Goal: Entertainment & Leisure: Consume media (video, audio)

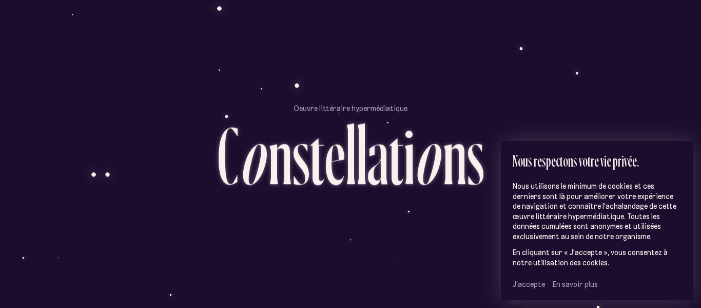
click at [519, 286] on span "J’accepte" at bounding box center [529, 283] width 32 height 9
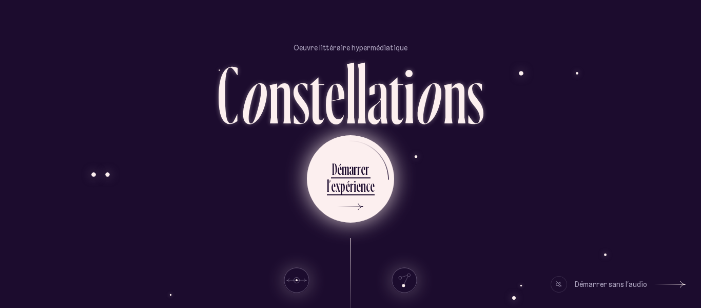
click at [355, 168] on div "r" at bounding box center [356, 169] width 4 height 20
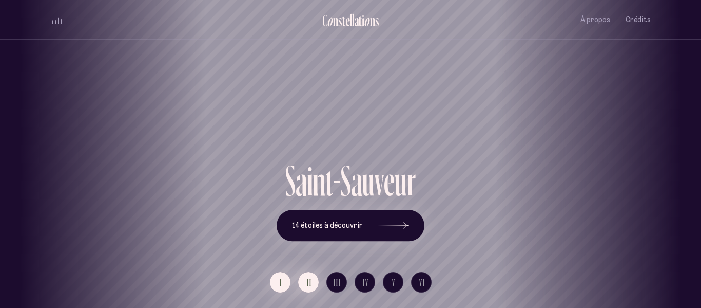
click at [305, 281] on button "II" at bounding box center [308, 282] width 21 height 21
click at [285, 281] on button "I" at bounding box center [280, 282] width 21 height 21
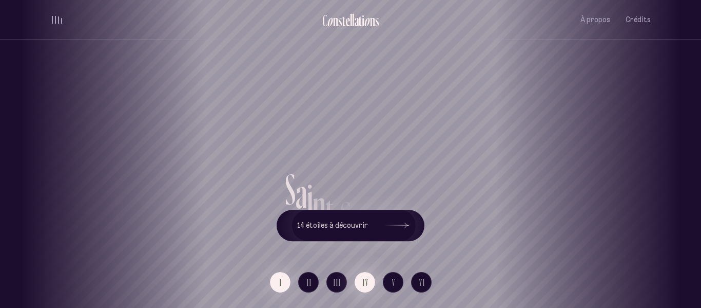
click at [363, 278] on span "IV" at bounding box center [366, 282] width 6 height 9
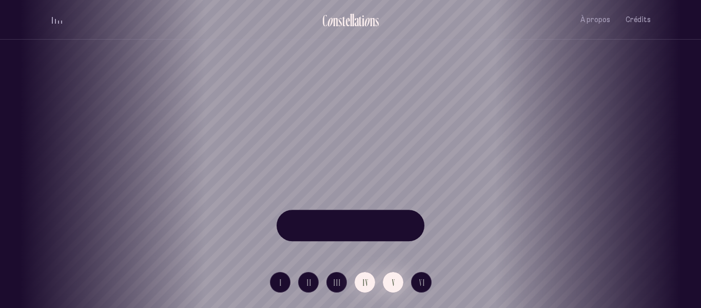
click at [399, 278] on button "V" at bounding box center [393, 282] width 21 height 21
click at [430, 283] on button "VI" at bounding box center [421, 282] width 21 height 21
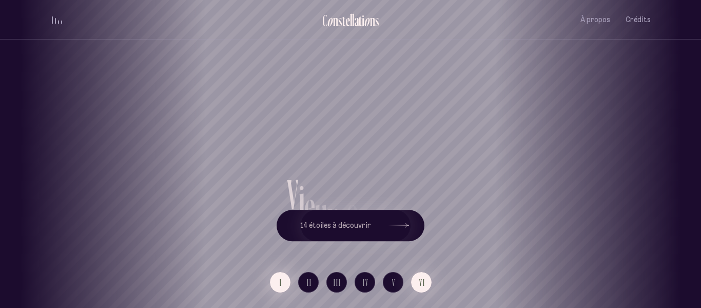
click at [286, 283] on button "I" at bounding box center [280, 282] width 21 height 21
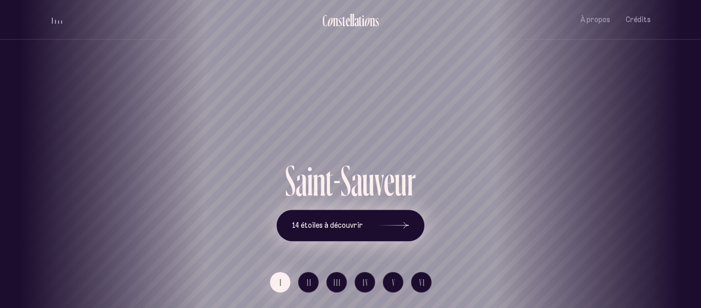
click at [342, 236] on button "14 étoiles à découvrir" at bounding box center [351, 225] width 148 height 32
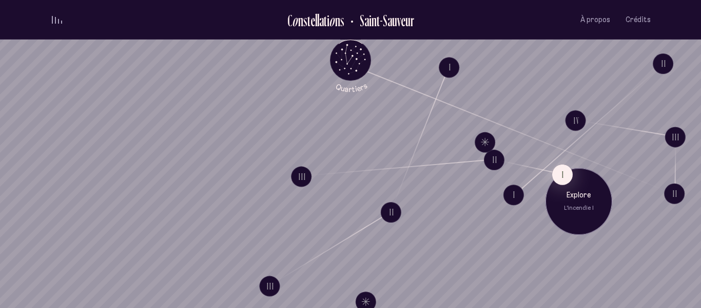
click at [579, 197] on p "Explore" at bounding box center [578, 195] width 51 height 10
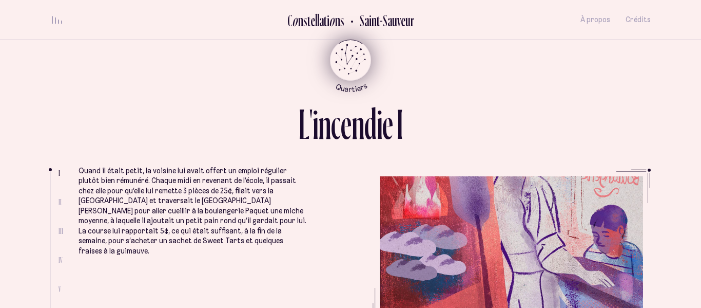
click at [345, 64] on icon "Quartiers" at bounding box center [351, 76] width 60 height 31
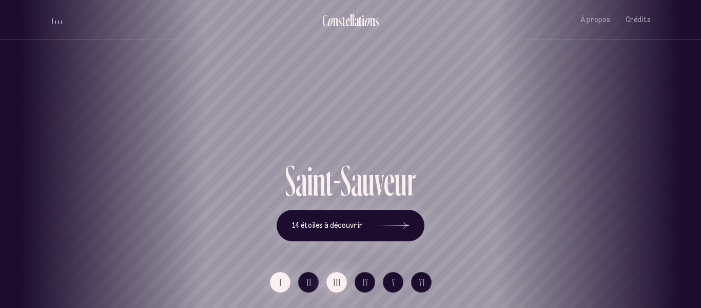
click at [344, 282] on button "III" at bounding box center [337, 282] width 21 height 21
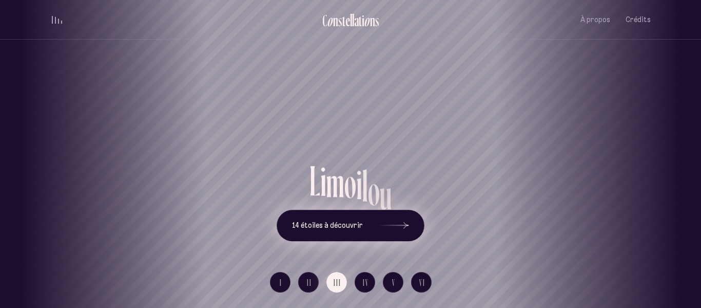
click at [355, 226] on span "14 étoiles à découvrir" at bounding box center [327, 225] width 71 height 9
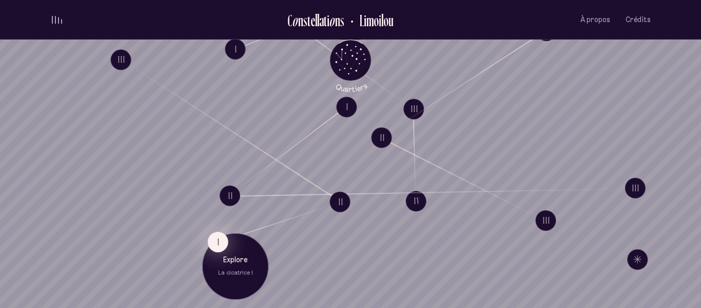
click at [219, 242] on button "I" at bounding box center [218, 241] width 21 height 21
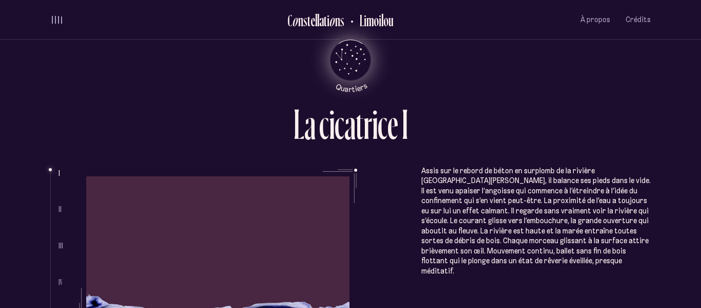
click at [358, 64] on icon "Quartiers" at bounding box center [351, 76] width 60 height 31
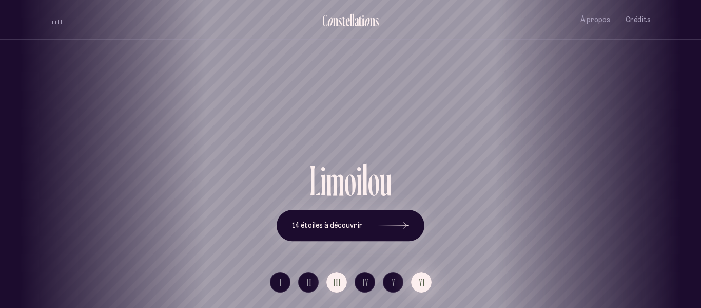
click at [426, 280] on button "VI" at bounding box center [421, 282] width 21 height 21
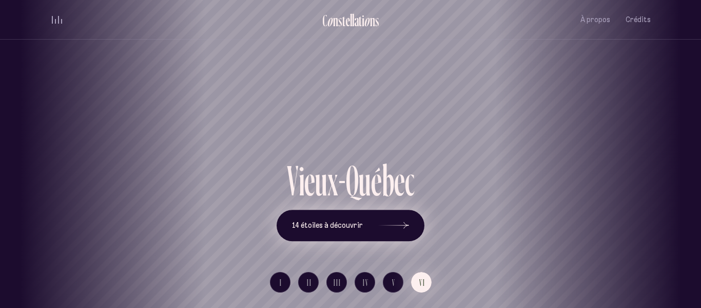
click at [402, 224] on icon at bounding box center [393, 225] width 31 height 77
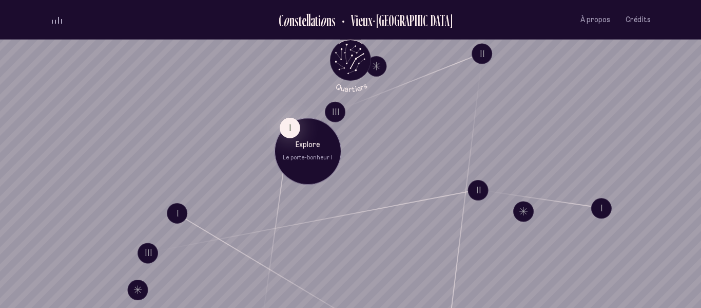
click at [307, 148] on p "Explore" at bounding box center [307, 145] width 51 height 10
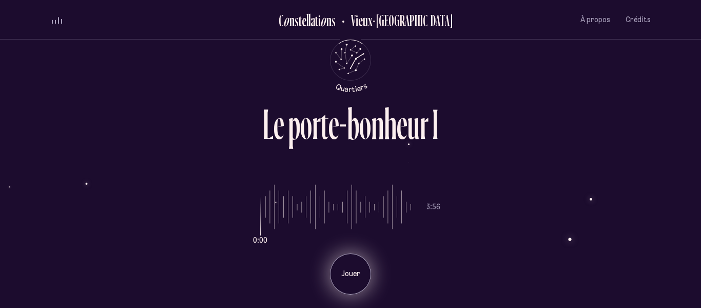
click at [359, 277] on p "Jouer" at bounding box center [351, 273] width 26 height 10
click at [359, 277] on p "Pause" at bounding box center [351, 273] width 26 height 10
click at [359, 277] on p "Jouer" at bounding box center [351, 273] width 26 height 10
click at [359, 279] on div "Pause" at bounding box center [350, 273] width 41 height 41
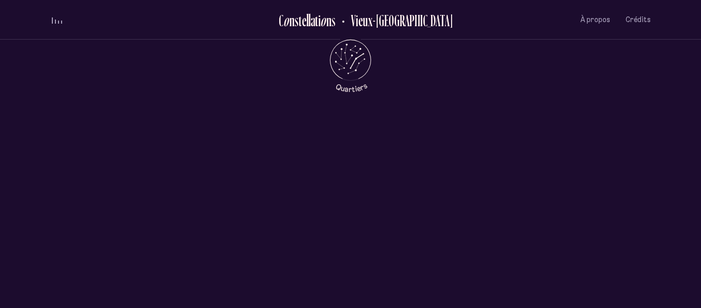
scroll to position [390, 0]
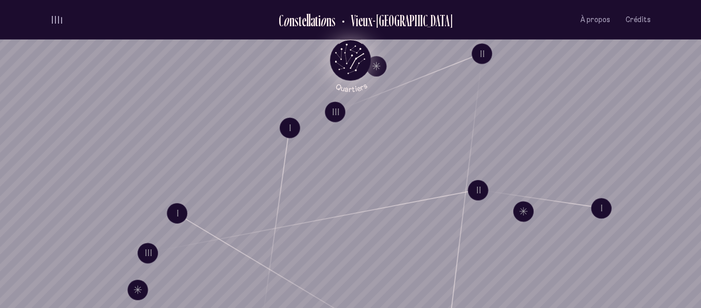
click at [356, 76] on icon "Quartiers" at bounding box center [351, 76] width 60 height 31
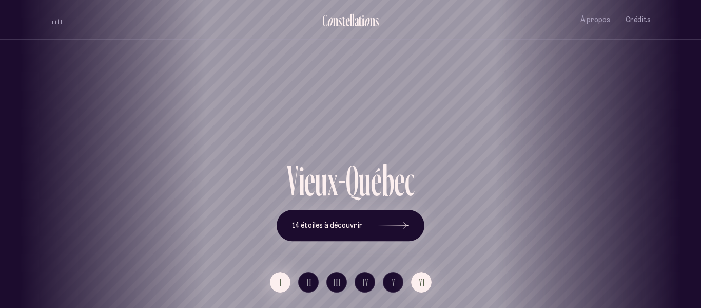
click at [282, 285] on span "I" at bounding box center [281, 282] width 3 height 9
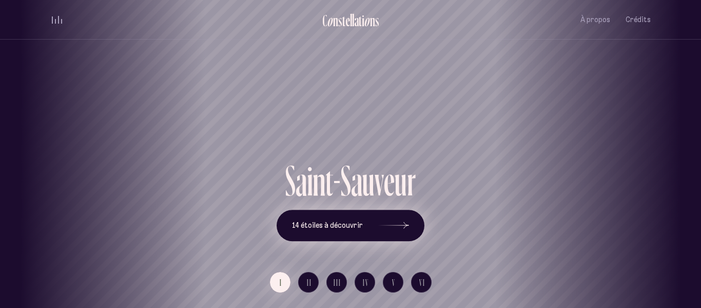
click at [337, 234] on button "14 étoiles à découvrir" at bounding box center [351, 225] width 148 height 32
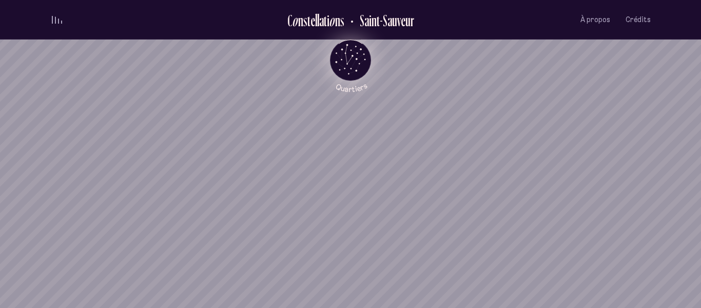
click at [362, 62] on icon "Quartiers" at bounding box center [351, 76] width 60 height 31
click at [362, 62] on icon "Retour au menu principal" at bounding box center [350, 61] width 31 height 31
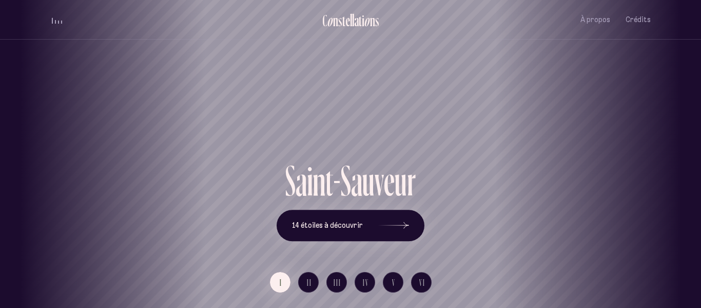
click at [416, 278] on div "[GEOGRAPHIC_DATA] [GEOGRAPHIC_DATA] [GEOGRAPHIC_DATA][PERSON_NAME][GEOGRAPHIC_D…" at bounding box center [350, 154] width 701 height 308
click at [303, 286] on button "II" at bounding box center [308, 282] width 21 height 21
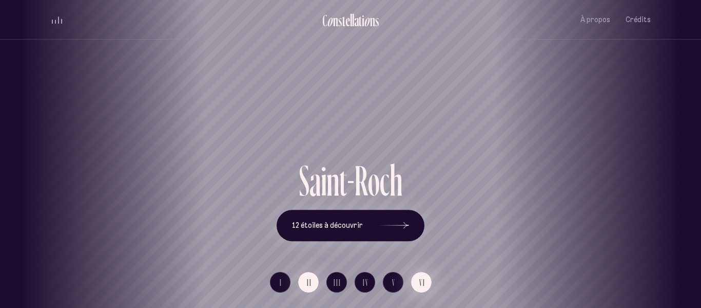
click at [417, 282] on button "VI" at bounding box center [421, 282] width 21 height 21
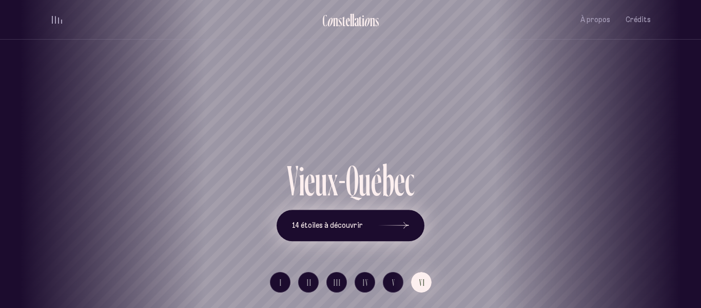
click at [342, 235] on button "14 étoiles à découvrir" at bounding box center [351, 225] width 148 height 32
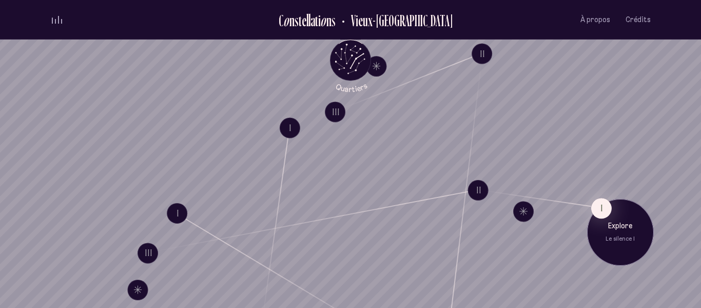
click at [623, 228] on p "Explore" at bounding box center [620, 226] width 51 height 10
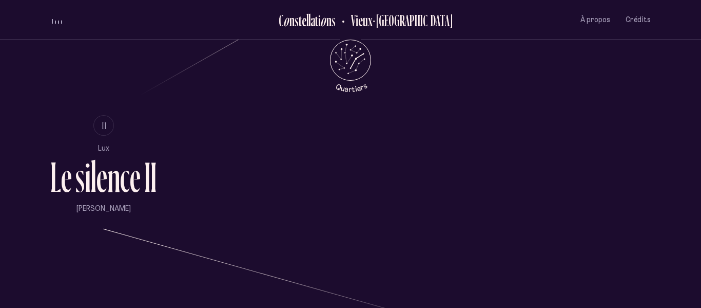
scroll to position [641, 0]
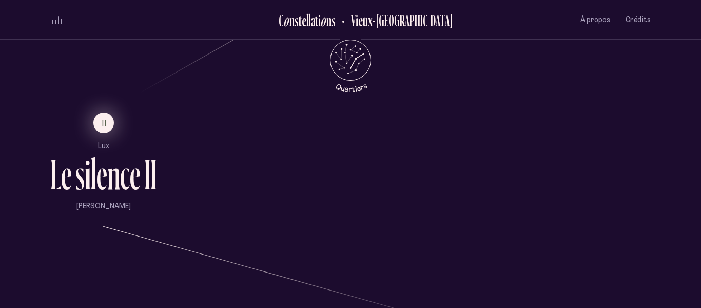
click at [107, 117] on button "II" at bounding box center [103, 122] width 21 height 21
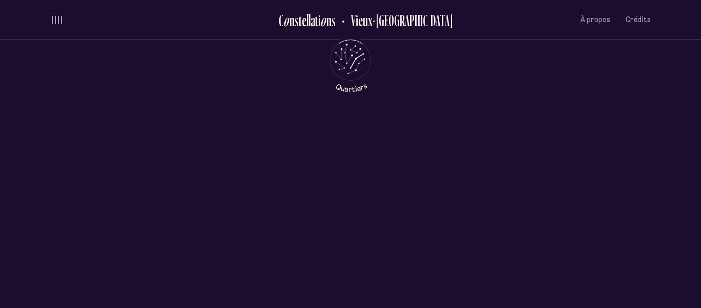
scroll to position [0, 0]
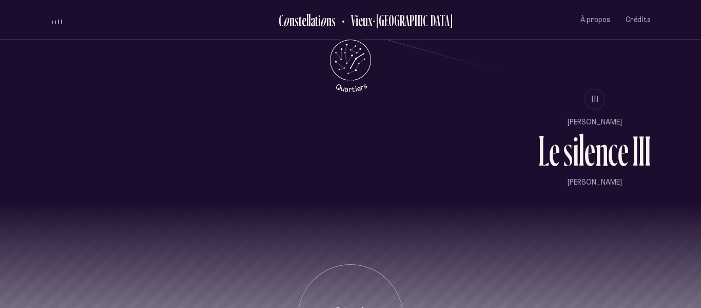
scroll to position [887, 0]
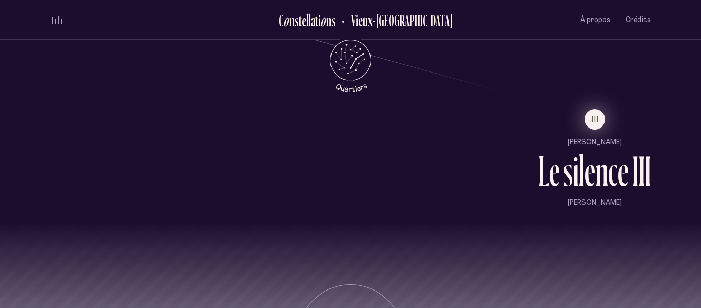
click at [594, 114] on span "III" at bounding box center [596, 118] width 8 height 9
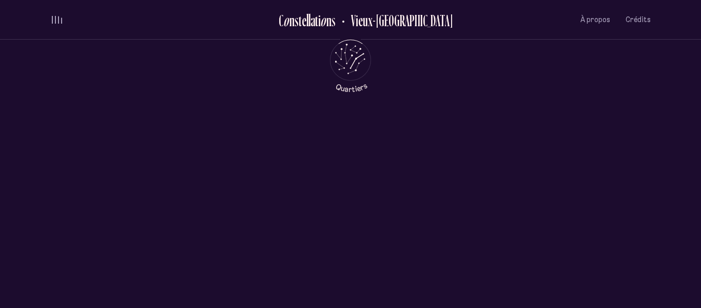
scroll to position [0, 0]
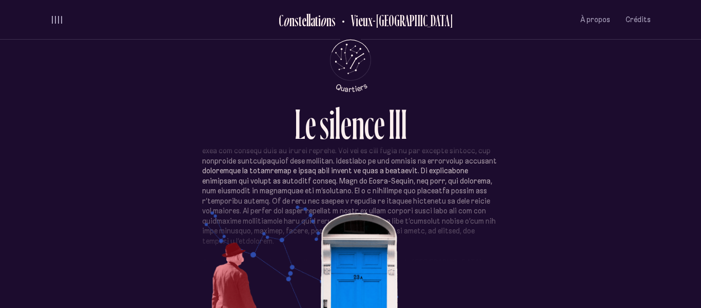
scroll to position [195, 0]
click at [392, 24] on h2 "Vieux-[GEOGRAPHIC_DATA]" at bounding box center [398, 20] width 110 height 17
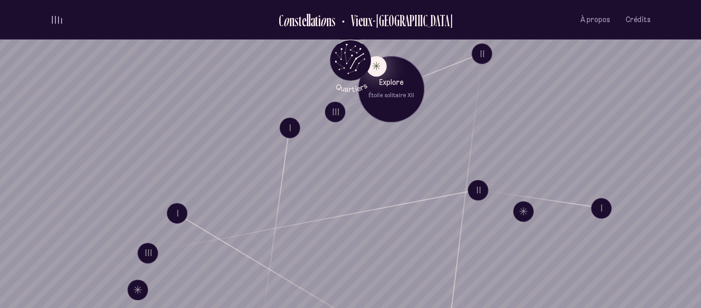
click at [382, 69] on button "Explore Étoile solitaire XII" at bounding box center [376, 65] width 21 height 21
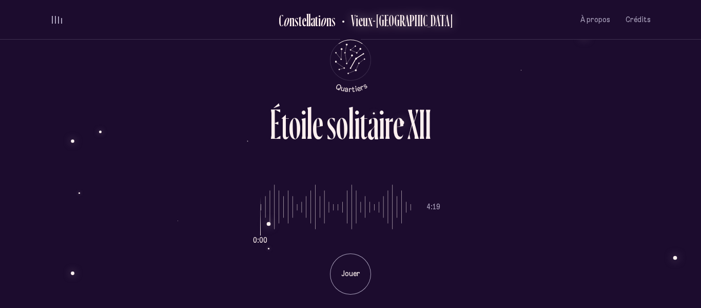
click at [393, 18] on h2 "Vieux-[GEOGRAPHIC_DATA]" at bounding box center [398, 20] width 110 height 17
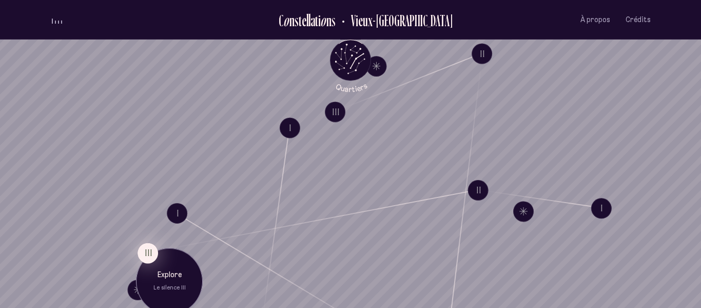
click at [141, 249] on button "III" at bounding box center [148, 252] width 21 height 21
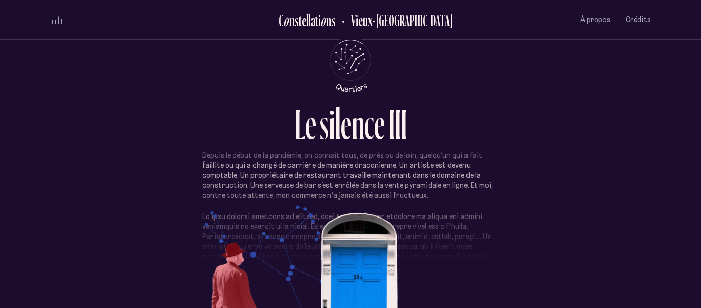
scroll to position [18, 0]
click at [388, 30] on div "Vieux-[GEOGRAPHIC_DATA]" at bounding box center [379, 20] width 87 height 24
click at [396, 22] on h2 "Vieux-[GEOGRAPHIC_DATA]" at bounding box center [398, 20] width 110 height 17
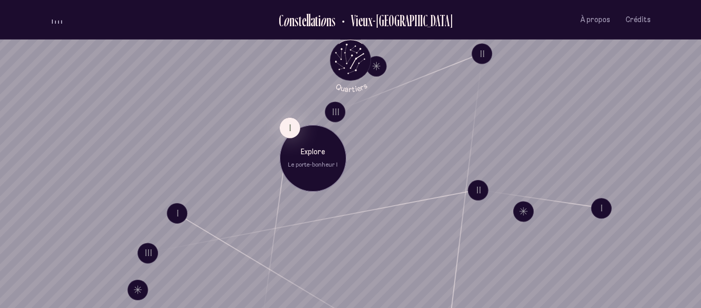
click at [297, 138] on div "Explore Le porte-bonheur I" at bounding box center [313, 157] width 67 height 67
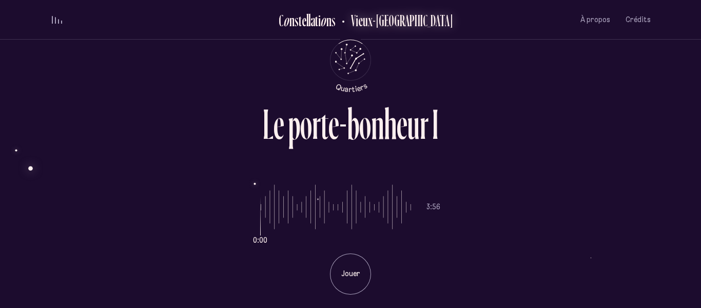
click at [402, 21] on h2 "Vieux-[GEOGRAPHIC_DATA]" at bounding box center [398, 20] width 110 height 17
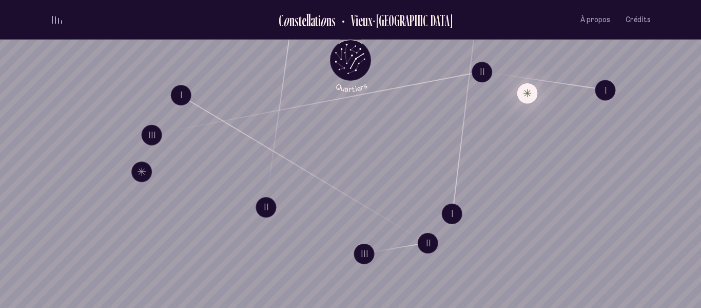
click at [322, 40] on button "Quartiers" at bounding box center [351, 66] width 60 height 53
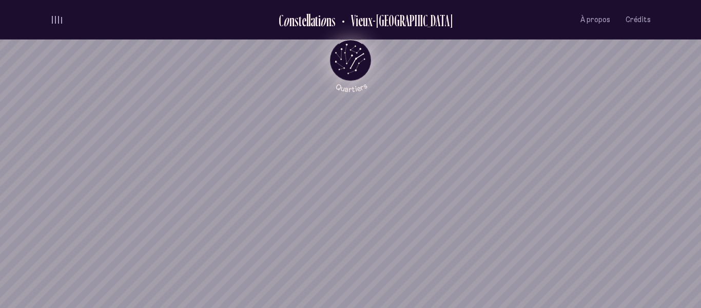
click at [322, 40] on button "Quartiers" at bounding box center [351, 66] width 60 height 53
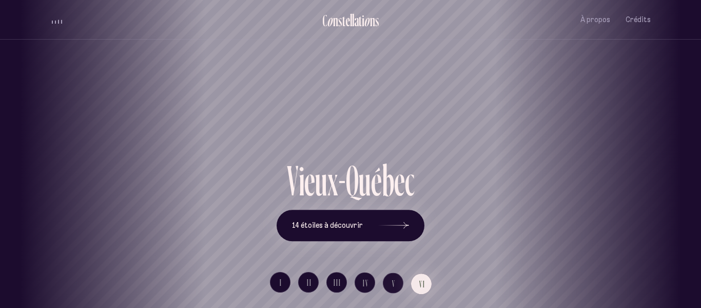
click at [392, 218] on div "[GEOGRAPHIC_DATA] [GEOGRAPHIC_DATA] [GEOGRAPHIC_DATA][PERSON_NAME][GEOGRAPHIC_D…" at bounding box center [350, 154] width 701 height 308
click at [399, 84] on div "Vieux-[GEOGRAPHIC_DATA]" at bounding box center [350, 79] width 701 height 159
click at [383, 177] on div "b" at bounding box center [388, 180] width 12 height 43
drag, startPoint x: 429, startPoint y: 154, endPoint x: 331, endPoint y: 155, distance: 97.5
click at [331, 155] on div "Vieux-[GEOGRAPHIC_DATA]" at bounding box center [255, 122] width 686 height 73
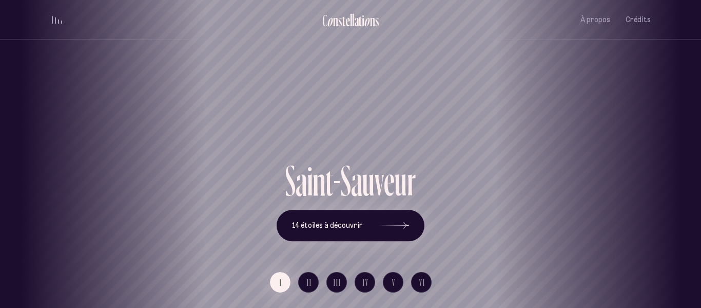
drag, startPoint x: 351, startPoint y: 137, endPoint x: 494, endPoint y: 108, distance: 146.7
click at [494, 108] on h1 "Saint-Sauveur" at bounding box center [491, 122] width 655 height 43
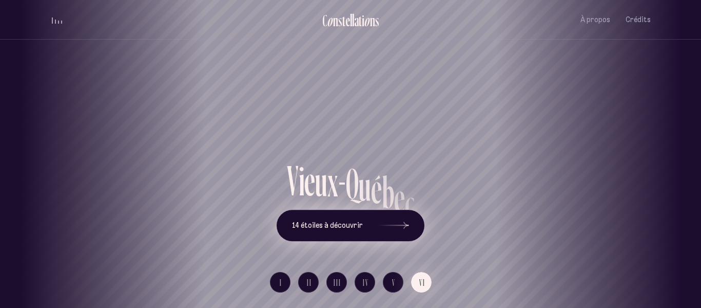
click at [380, 219] on icon at bounding box center [393, 225] width 31 height 77
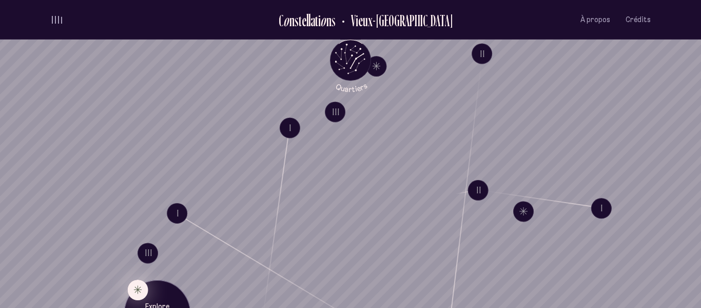
click at [135, 293] on button "Explore Étoile solitaire XI" at bounding box center [138, 289] width 21 height 21
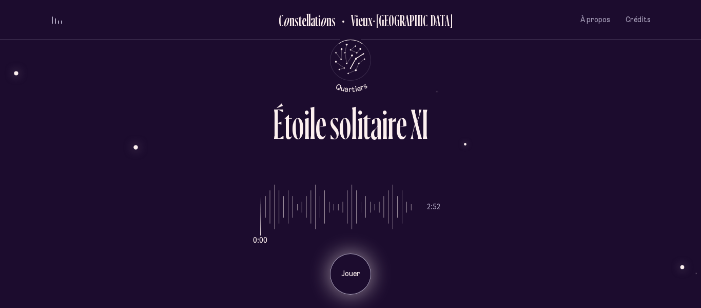
click at [351, 267] on div "Jouer" at bounding box center [350, 273] width 41 height 41
click at [351, 267] on div "Pause" at bounding box center [350, 273] width 41 height 41
click at [351, 267] on div "Jouer" at bounding box center [350, 273] width 41 height 41
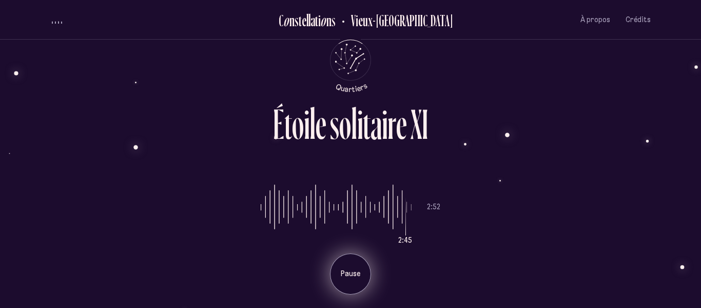
click at [351, 267] on div "Pause" at bounding box center [350, 273] width 41 height 41
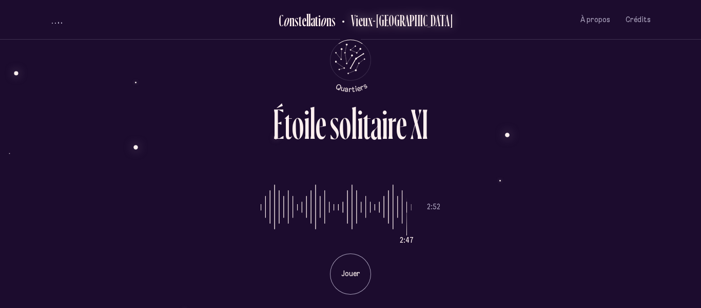
click at [385, 23] on h2 "Vieux-[GEOGRAPHIC_DATA]" at bounding box center [398, 20] width 110 height 17
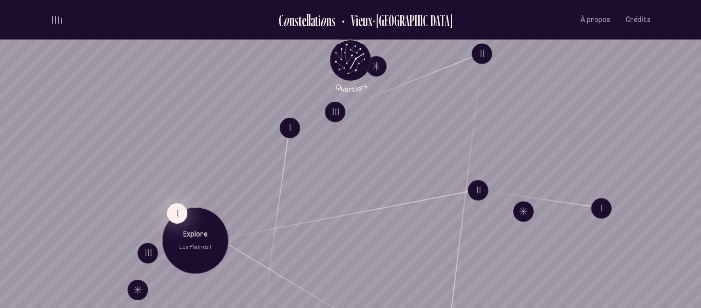
click at [177, 208] on button "I" at bounding box center [177, 212] width 21 height 21
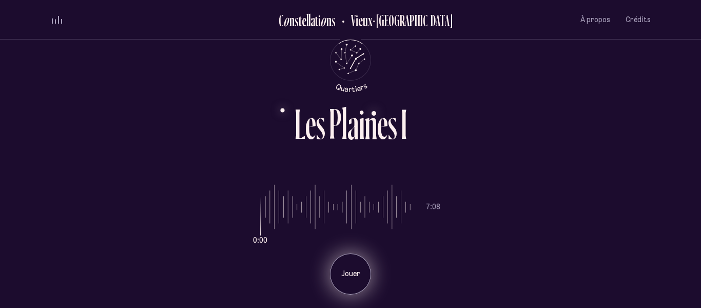
click at [353, 260] on div "Jouer" at bounding box center [350, 273] width 41 height 41
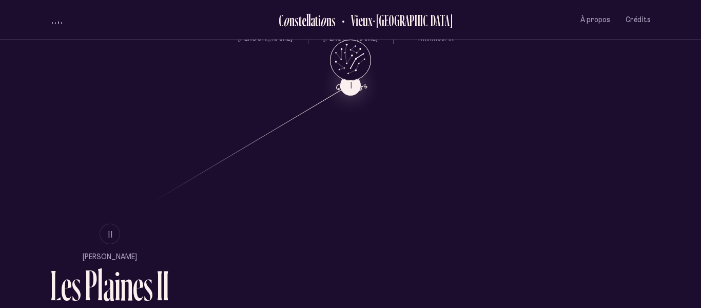
scroll to position [687, 0]
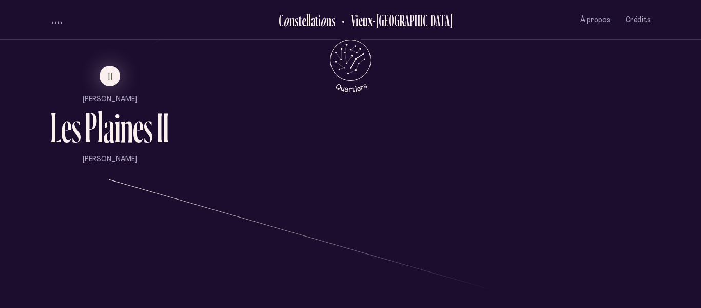
click at [98, 80] on li "II" at bounding box center [109, 76] width 119 height 21
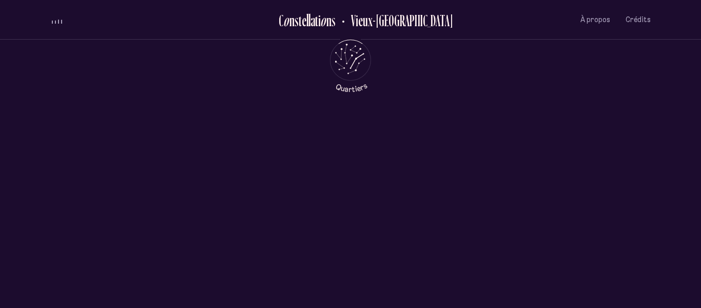
scroll to position [0, 0]
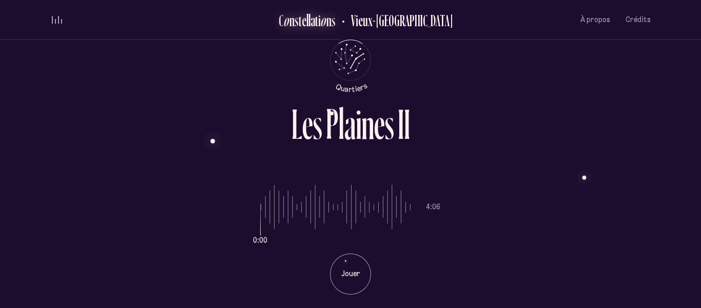
click at [302, 20] on div "t" at bounding box center [300, 20] width 3 height 17
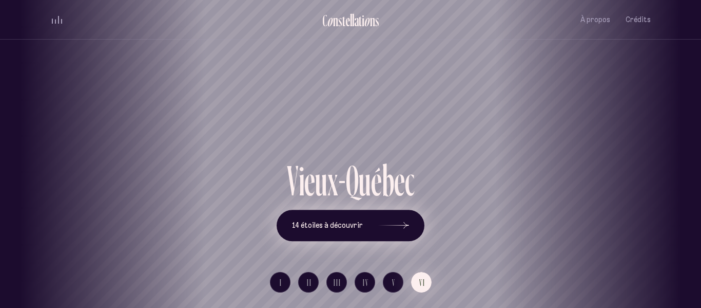
click at [388, 224] on div at bounding box center [393, 225] width 31 height 7
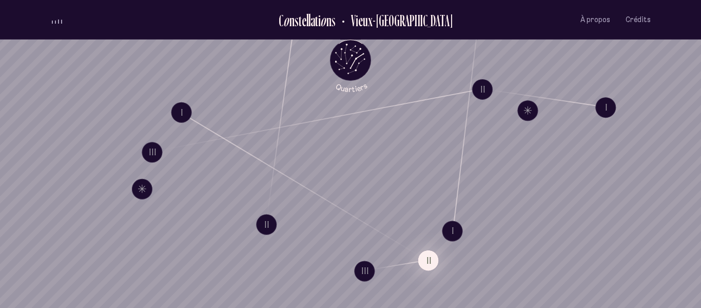
click at [429, 258] on button "II" at bounding box center [428, 259] width 21 height 21
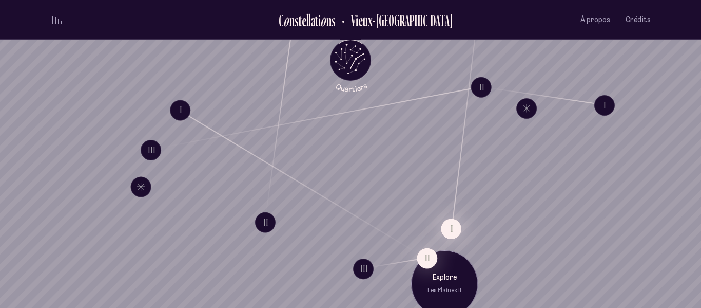
click at [454, 229] on button "I" at bounding box center [451, 228] width 21 height 21
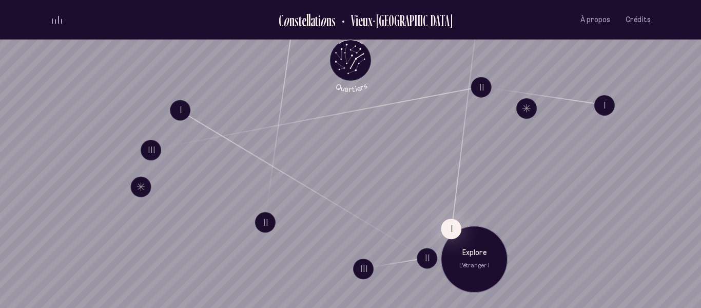
click at [479, 256] on p "Explore" at bounding box center [474, 252] width 51 height 10
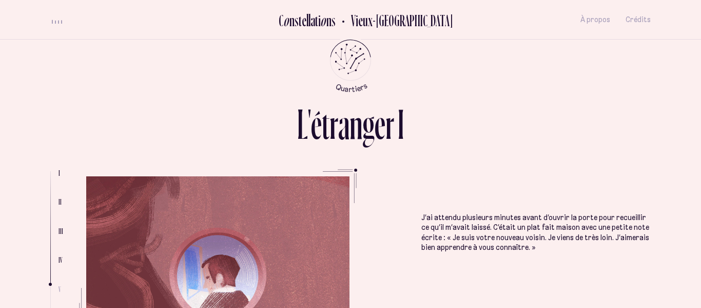
scroll to position [1031, 0]
click at [624, 263] on li "J’ai attendu plusieurs minutes avant d’ouvrir la porte pour recueillir ce qu’il…" at bounding box center [535, 283] width 229 height 214
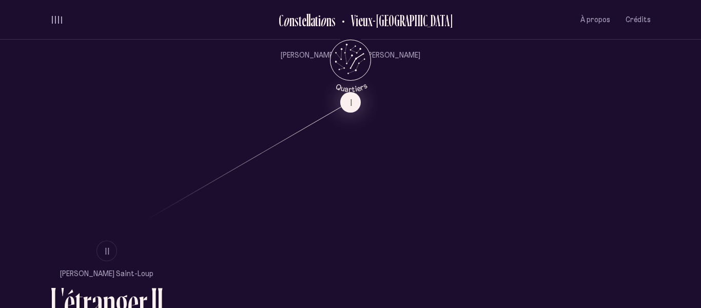
scroll to position [538, 0]
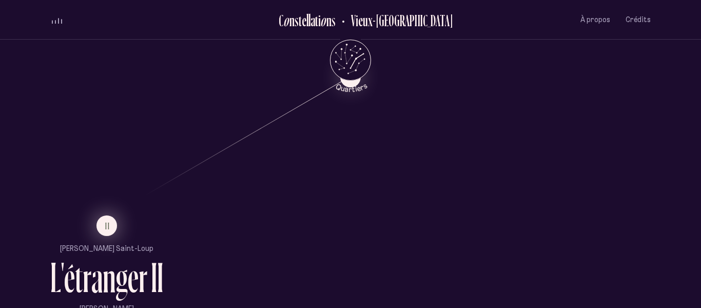
click at [107, 221] on span "II" at bounding box center [107, 225] width 5 height 9
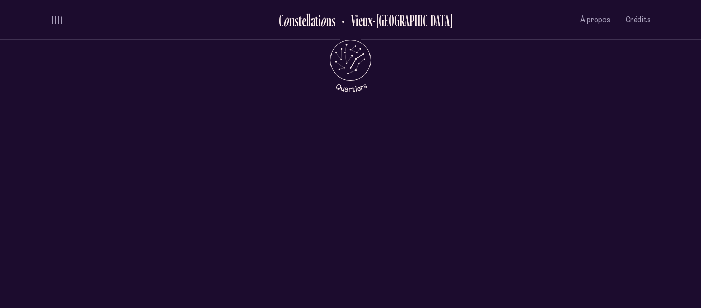
scroll to position [0, 0]
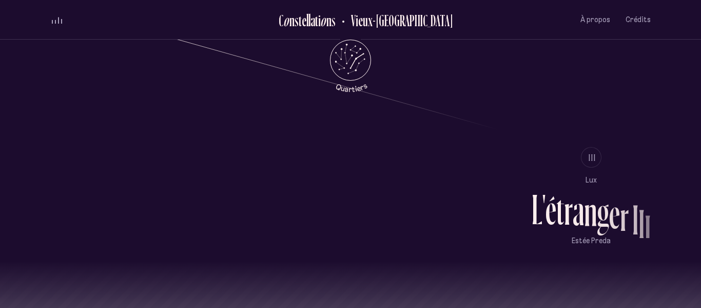
scroll to position [856, 0]
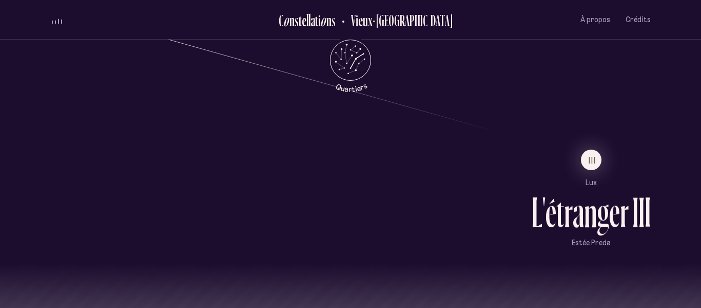
click at [581, 152] on li "III" at bounding box center [591, 159] width 119 height 21
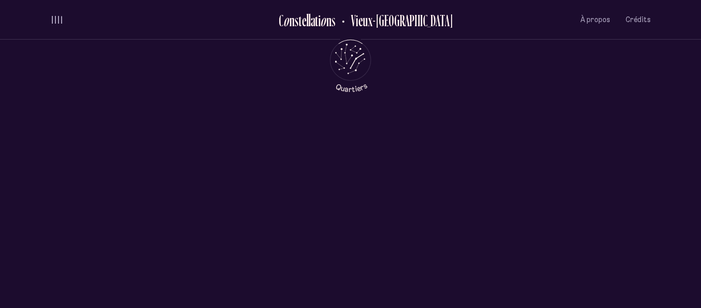
scroll to position [0, 0]
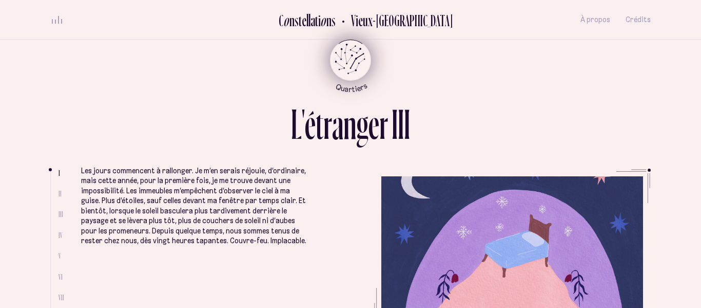
click at [348, 78] on icon "Quartiers" at bounding box center [351, 76] width 60 height 31
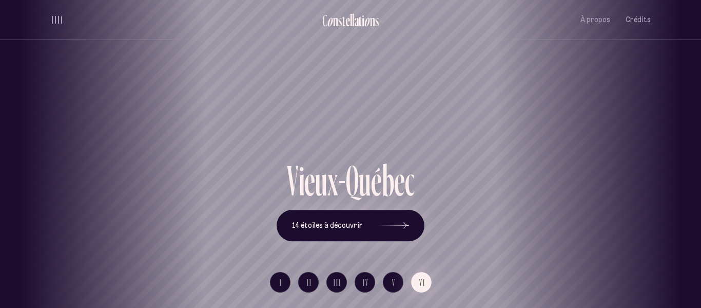
click at [389, 283] on div "[GEOGRAPHIC_DATA] [GEOGRAPHIC_DATA] [GEOGRAPHIC_DATA][PERSON_NAME][GEOGRAPHIC_D…" at bounding box center [350, 154] width 701 height 308
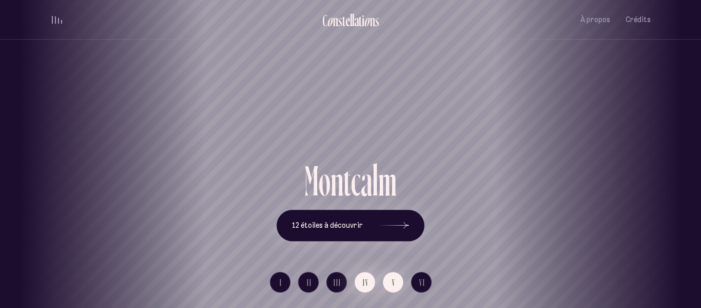
click at [364, 284] on span "IV" at bounding box center [366, 282] width 6 height 9
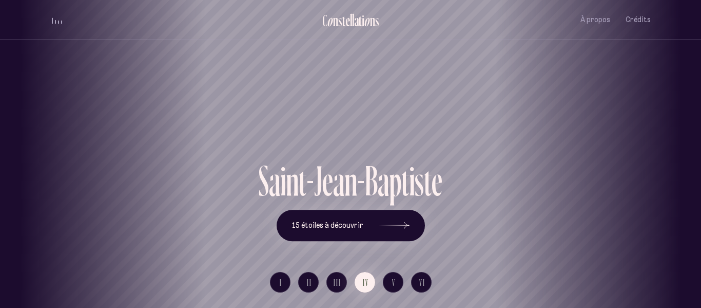
click at [332, 292] on li "III" at bounding box center [337, 282] width 21 height 21
click at [338, 285] on span "III" at bounding box center [338, 282] width 8 height 9
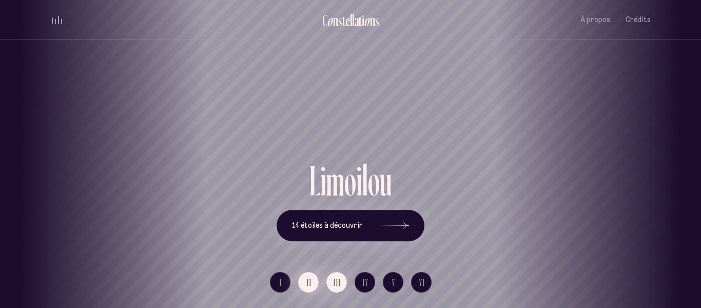
click at [302, 283] on button "II" at bounding box center [308, 282] width 21 height 21
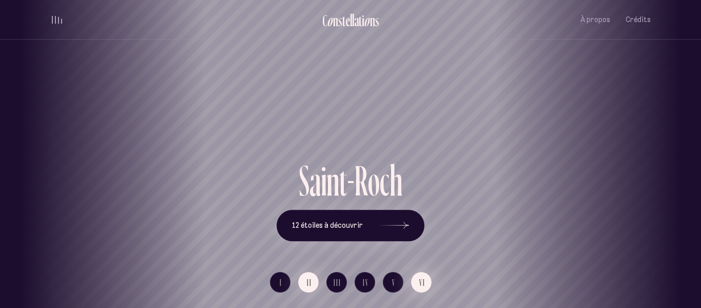
click at [411, 279] on button "VI" at bounding box center [421, 282] width 21 height 21
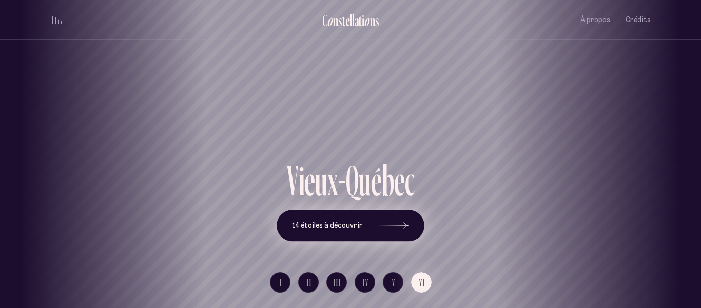
click at [374, 224] on button "14 étoiles à découvrir" at bounding box center [351, 225] width 148 height 32
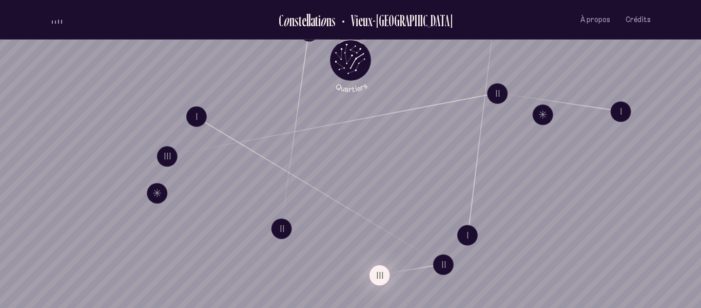
click at [369, 211] on div "I II III I II III I II III Explore Les Plaines III I II Défilez pour parcourir …" at bounding box center [350, 154] width 701 height 308
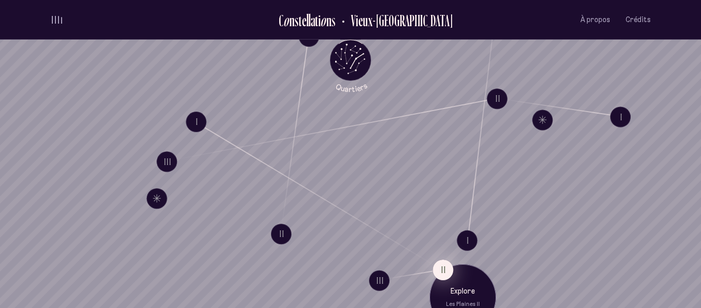
click at [439, 264] on button "II" at bounding box center [443, 269] width 21 height 21
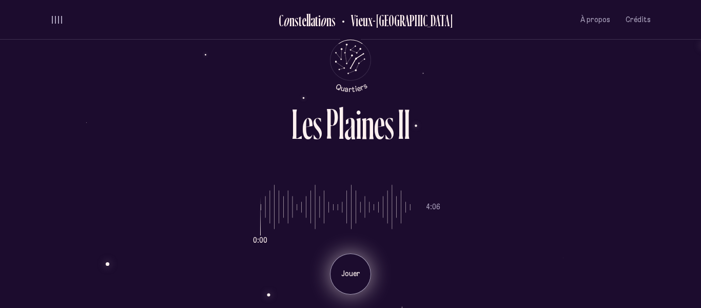
click at [356, 282] on div "Jouer" at bounding box center [350, 273] width 41 height 41
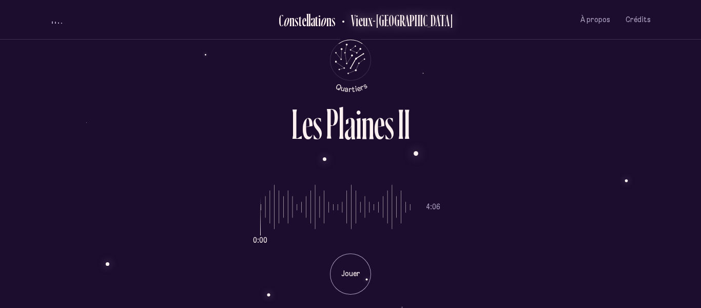
click at [388, 22] on h2 "Vieux-[GEOGRAPHIC_DATA]" at bounding box center [398, 20] width 110 height 17
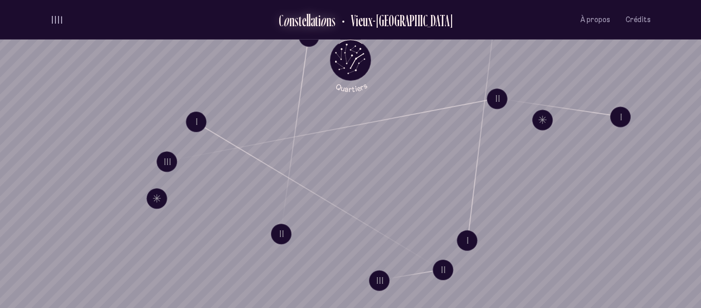
click at [327, 18] on div "o" at bounding box center [323, 20] width 6 height 17
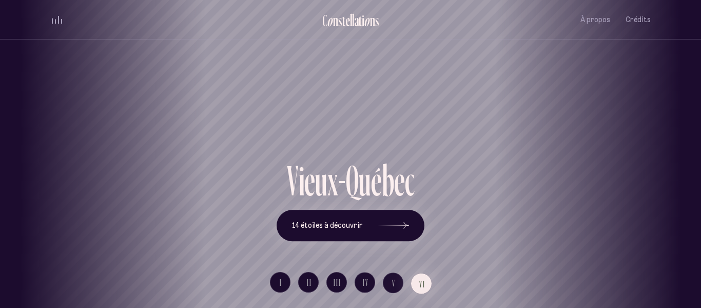
click at [274, 275] on div "[GEOGRAPHIC_DATA] [GEOGRAPHIC_DATA] [GEOGRAPHIC_DATA][PERSON_NAME][GEOGRAPHIC_D…" at bounding box center [350, 154] width 701 height 308
click at [290, 282] on div "[GEOGRAPHIC_DATA] [GEOGRAPHIC_DATA] [GEOGRAPHIC_DATA][PERSON_NAME][GEOGRAPHIC_D…" at bounding box center [350, 154] width 701 height 308
click at [285, 284] on button "I" at bounding box center [280, 282] width 21 height 21
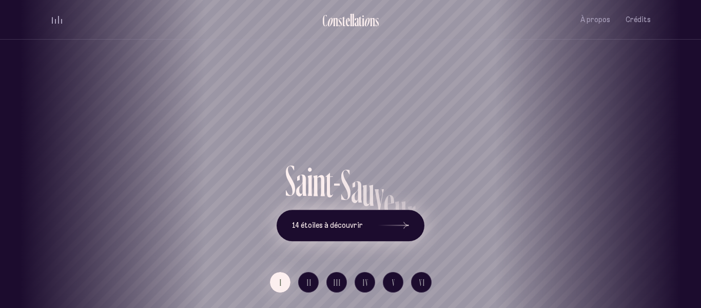
click at [356, 227] on span "14 étoiles à découvrir" at bounding box center [327, 225] width 71 height 9
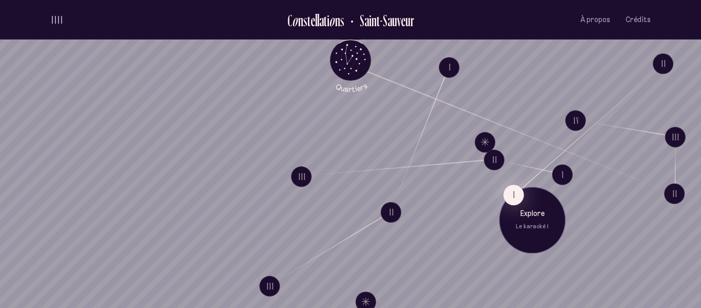
click at [526, 221] on div "Explore Le karaoké I" at bounding box center [532, 219] width 51 height 22
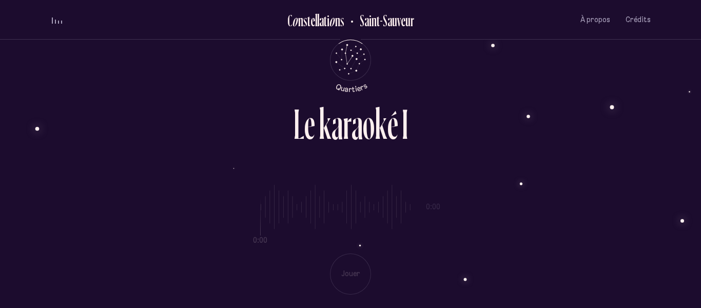
click at [322, 238] on div "0:00 0:00 Jouer" at bounding box center [350, 231] width 601 height 126
click at [330, 196] on div "0:00 0:00 Jouer" at bounding box center [350, 231] width 601 height 126
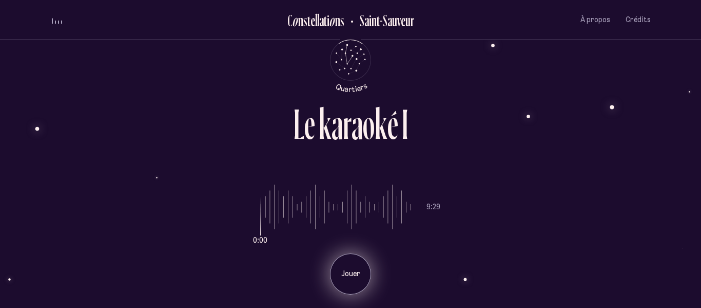
click at [353, 259] on div "Jouer" at bounding box center [350, 273] width 41 height 41
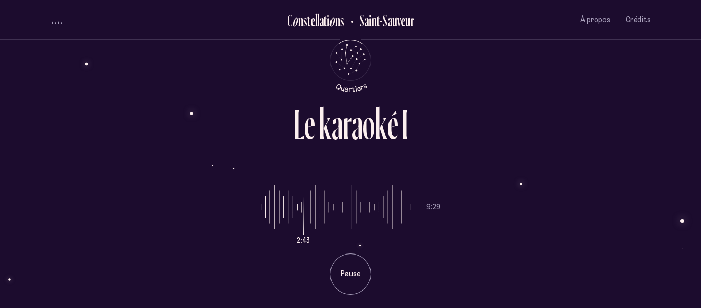
click at [305, 214] on input "range" at bounding box center [336, 206] width 150 height 77
click at [297, 209] on input "range" at bounding box center [336, 206] width 150 height 77
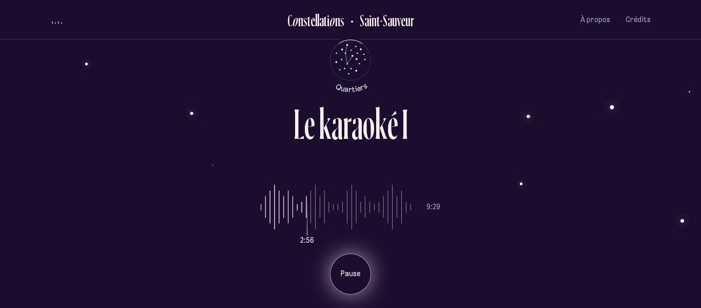
click at [353, 264] on div "Pause" at bounding box center [350, 273] width 41 height 41
click at [353, 264] on div "Jouer" at bounding box center [350, 273] width 41 height 41
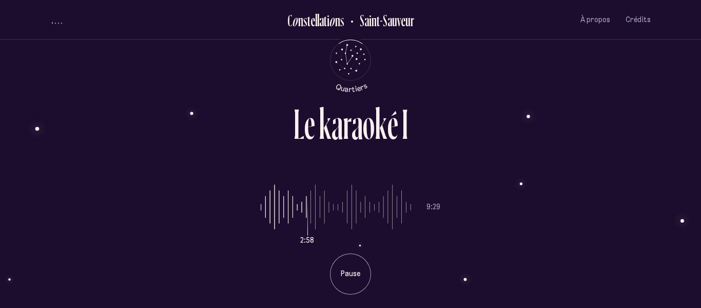
click at [392, 212] on input "range" at bounding box center [336, 206] width 150 height 77
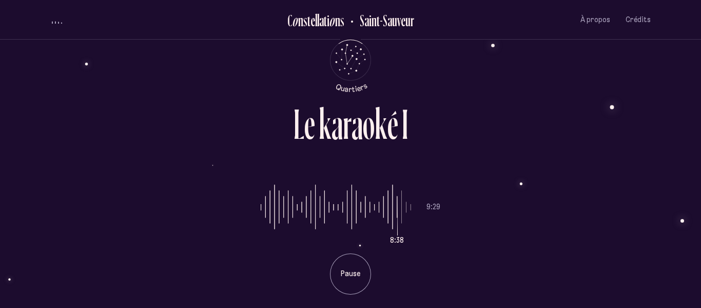
click at [402, 210] on input "range" at bounding box center [336, 206] width 150 height 77
type input "***"
click at [401, 213] on input "range" at bounding box center [336, 206] width 150 height 77
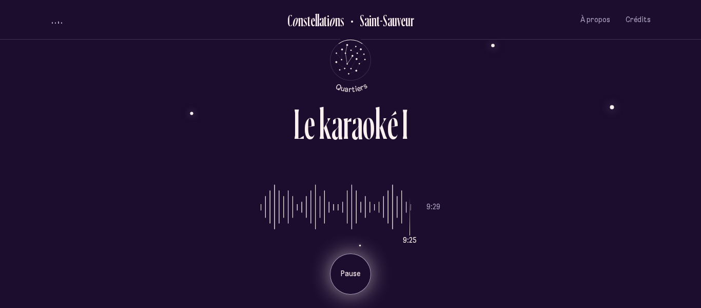
click at [344, 276] on p "Pause" at bounding box center [351, 273] width 26 height 10
